Goal: Communication & Community: Participate in discussion

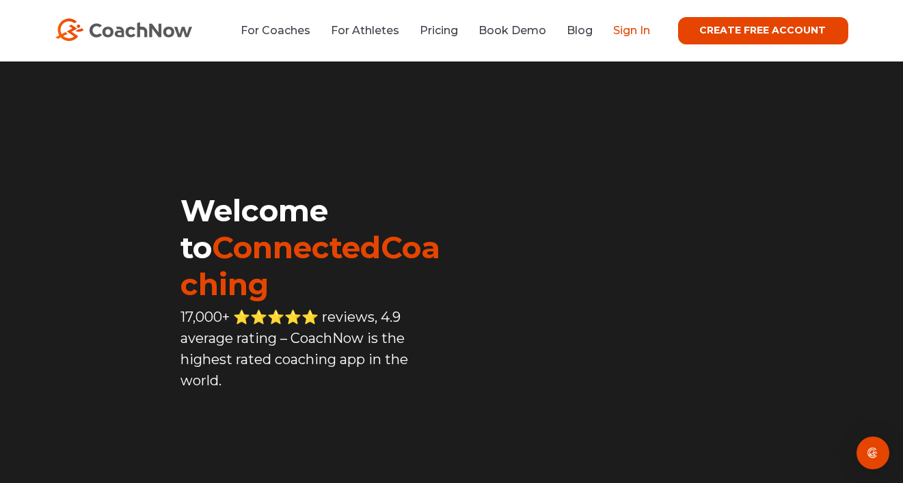
click at [625, 31] on link "Sign In" at bounding box center [632, 30] width 37 height 13
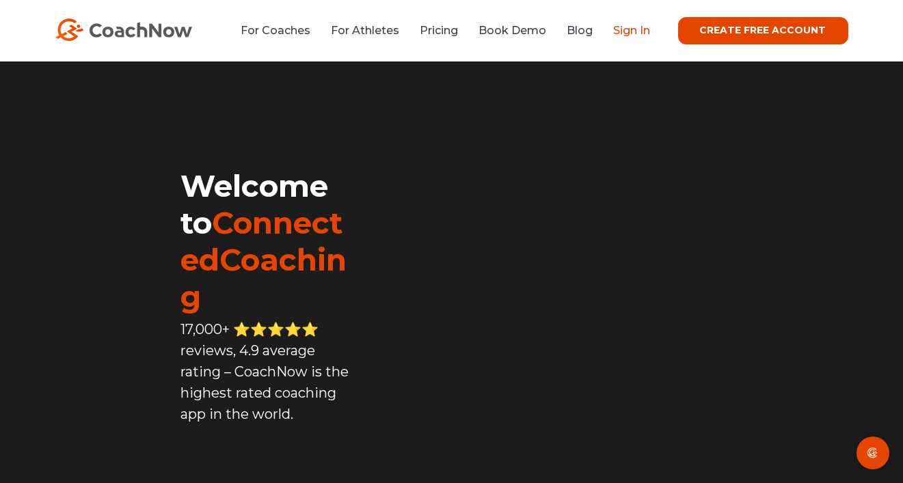
click at [638, 36] on link "Sign In" at bounding box center [632, 30] width 37 height 13
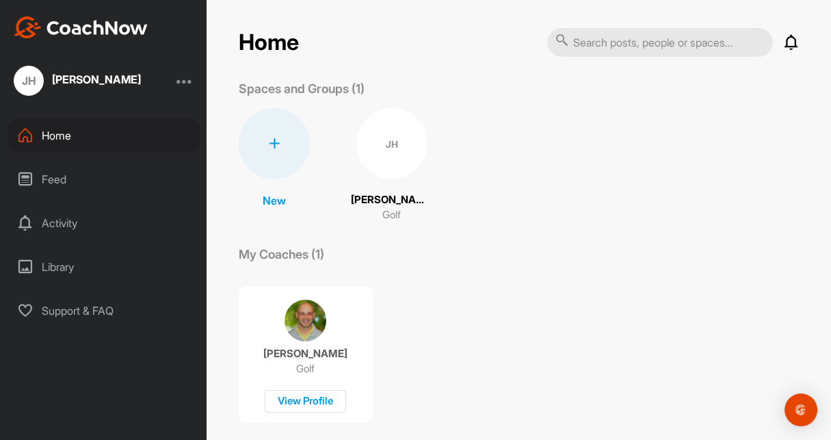
click at [785, 42] on icon at bounding box center [791, 42] width 16 height 16
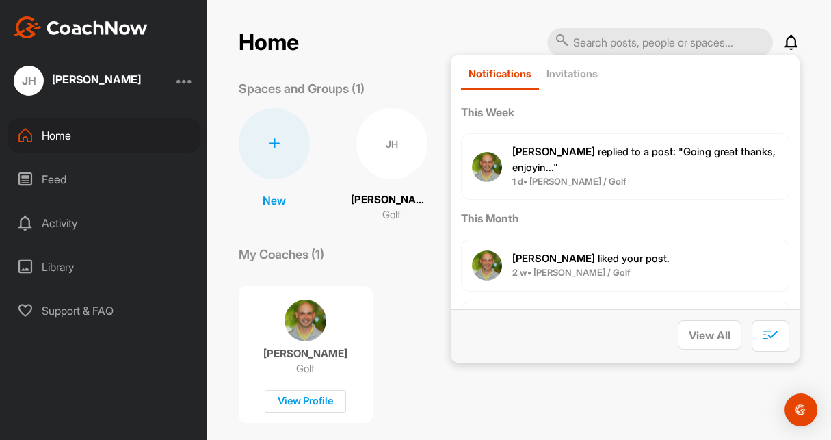
click at [681, 148] on span "Mike P. replied to a post : "Going great thanks, enjoyin..."" at bounding box center [643, 159] width 263 height 29
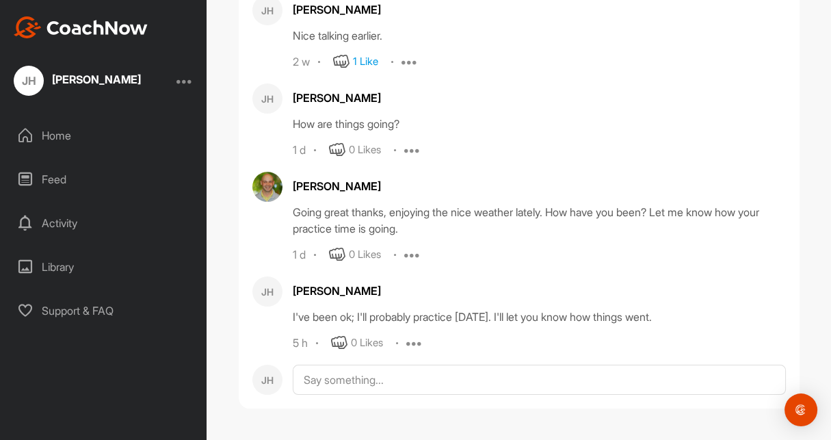
scroll to position [103537, 0]
